Goal: Transaction & Acquisition: Purchase product/service

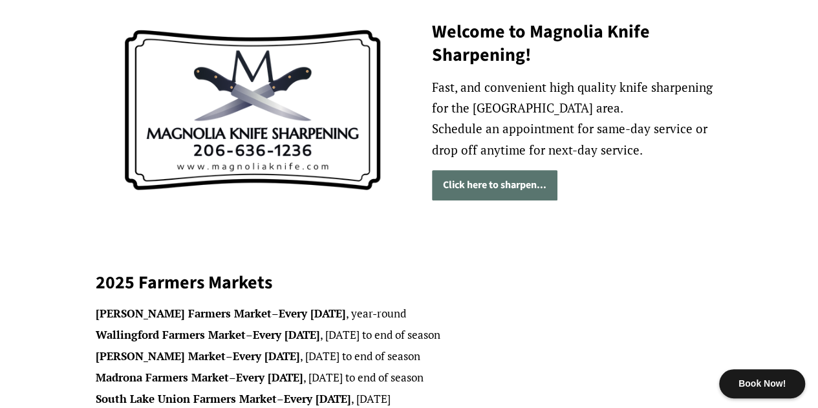
scroll to position [175, 0]
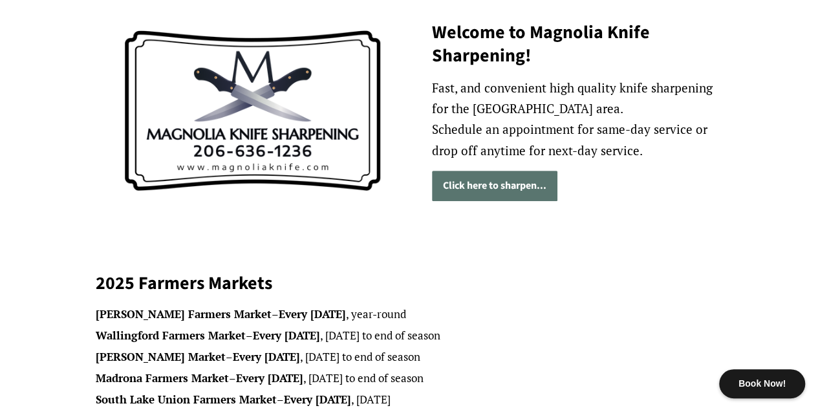
click at [509, 184] on link "Click here to sharpen..." at bounding box center [494, 186] width 125 height 30
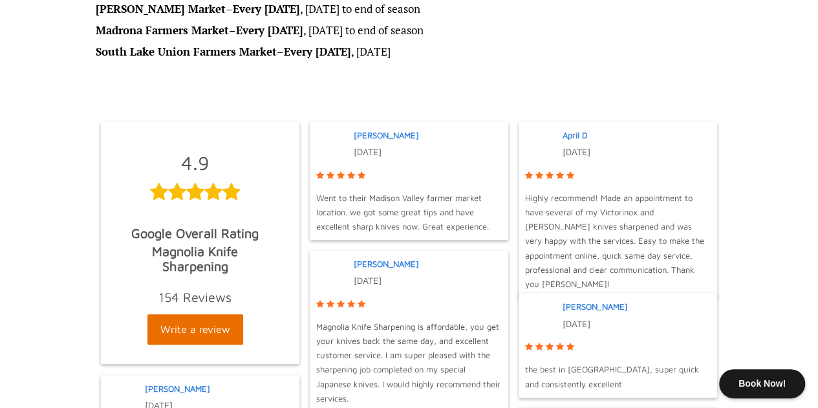
scroll to position [524, 0]
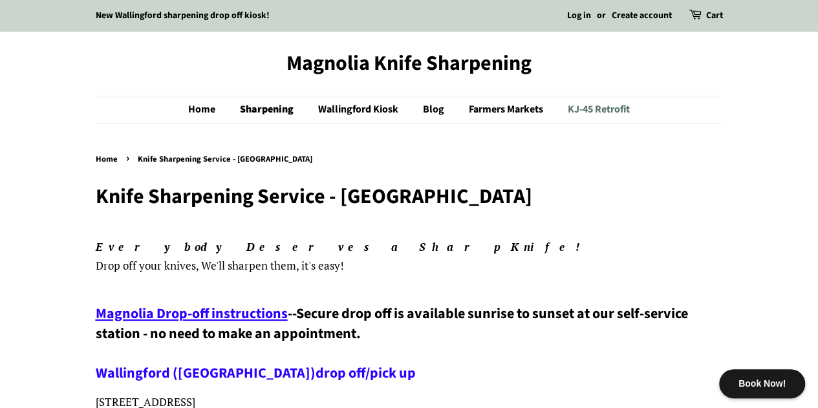
click at [602, 109] on link "KJ-45 Retrofit" at bounding box center [594, 109] width 72 height 27
